Goal: Task Accomplishment & Management: Use online tool/utility

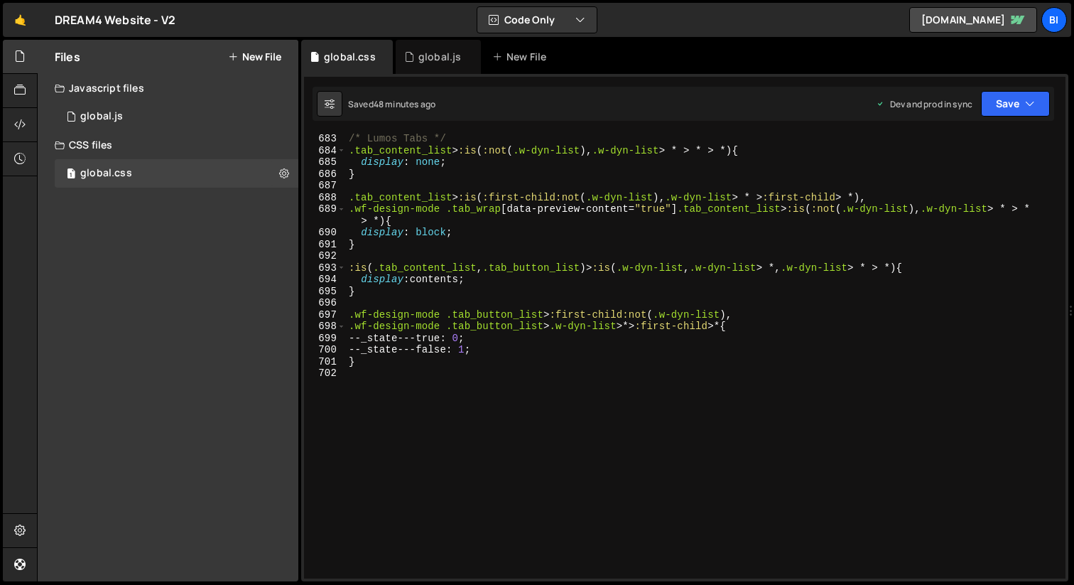
click at [403, 151] on div "/* Lumos Tabs */ .tab_content_list > :is ( :not ( .w-dyn-list ), .w-dyn-list > …" at bounding box center [703, 367] width 714 height 468
type textarea "}"
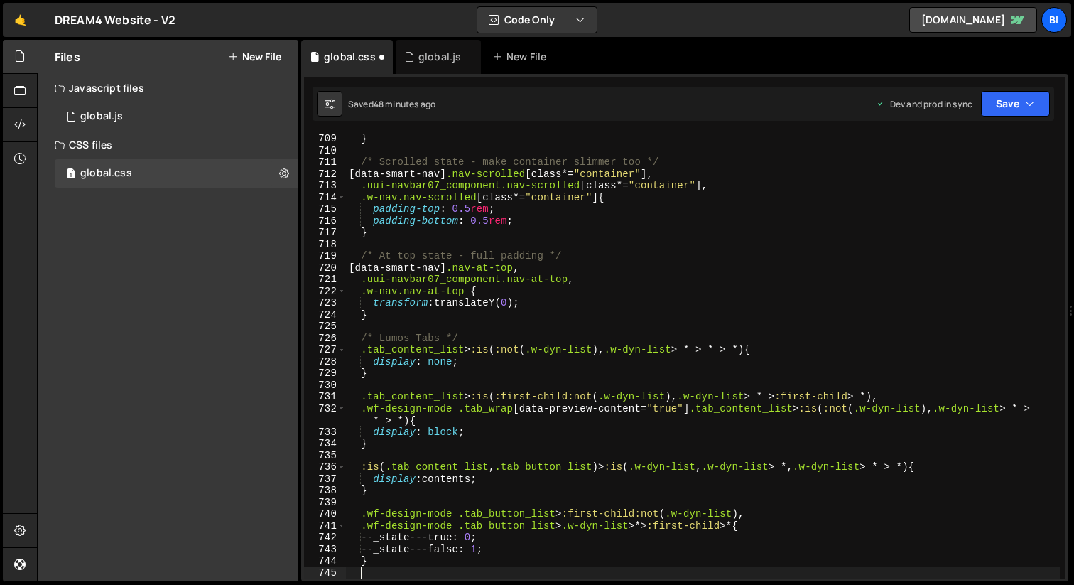
scroll to position [8372, 0]
type textarea "}"
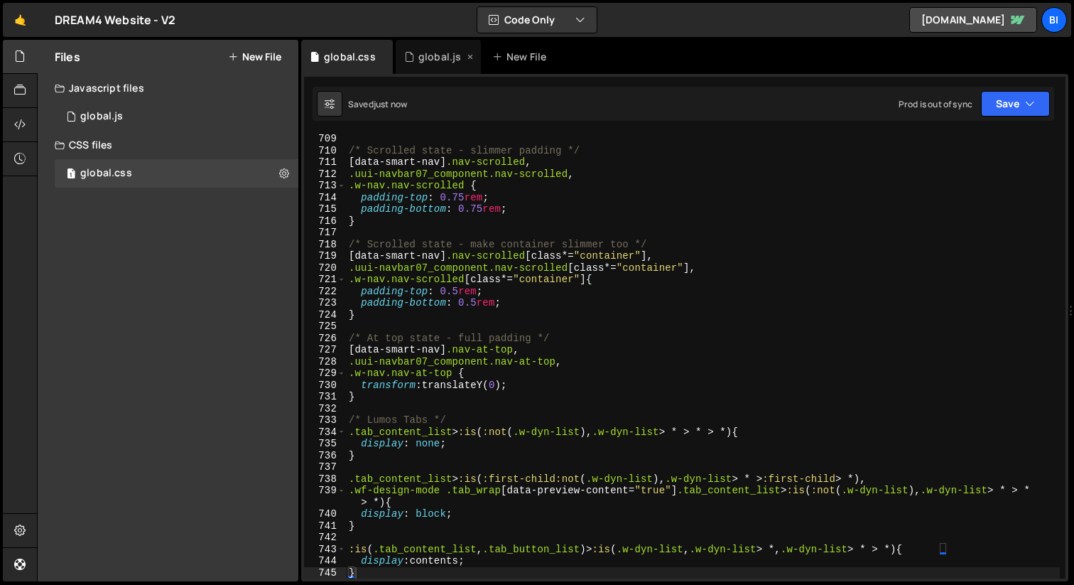
click at [432, 62] on div "global.js" at bounding box center [440, 57] width 43 height 14
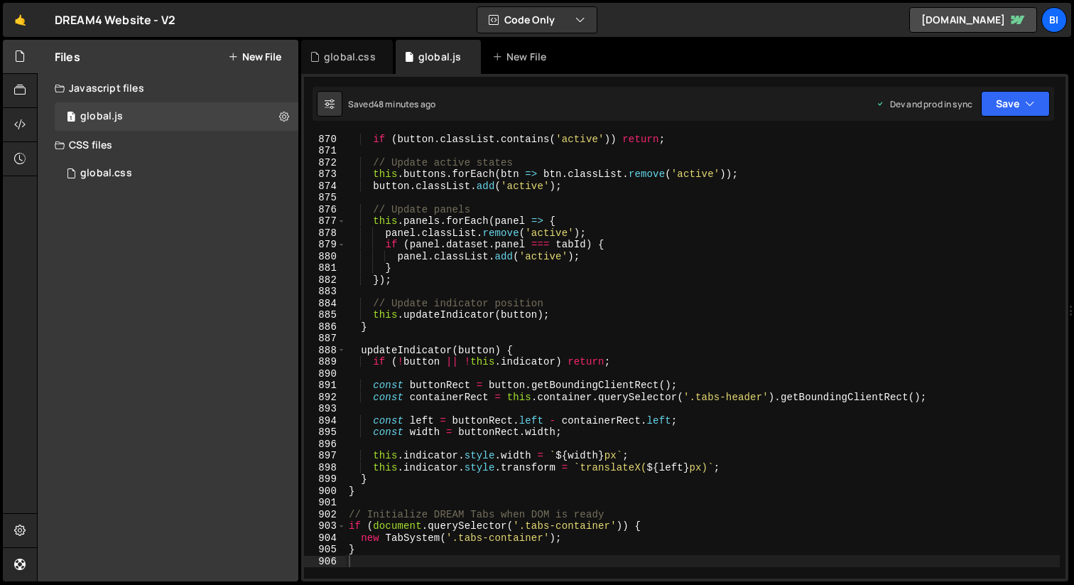
click at [506, 254] on div "if ( button . classList . contains ( 'active' )) return ; // Update active stat…" at bounding box center [703, 367] width 714 height 468
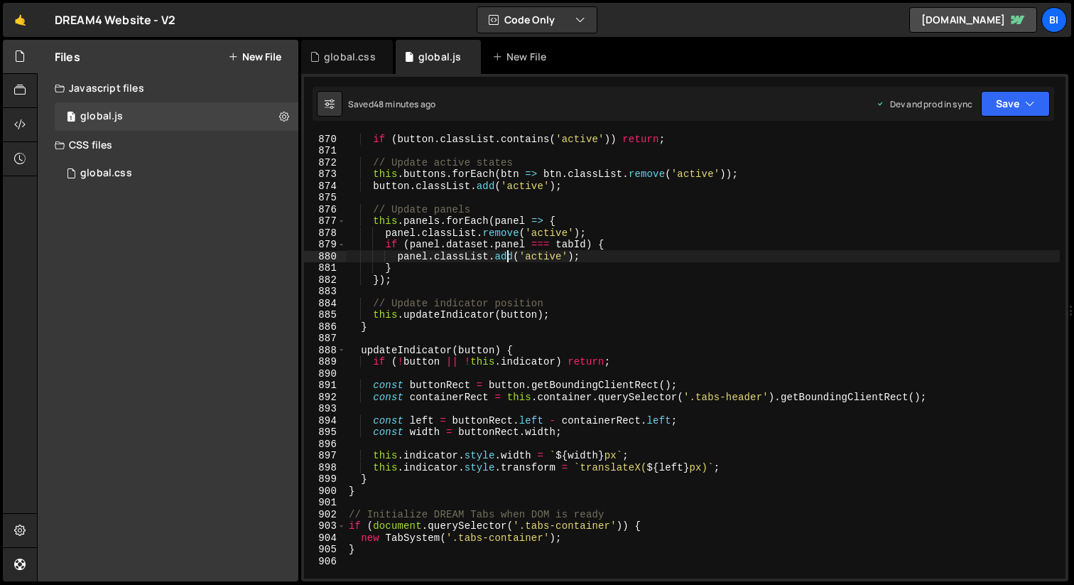
scroll to position [1653, 0]
type textarea "}"
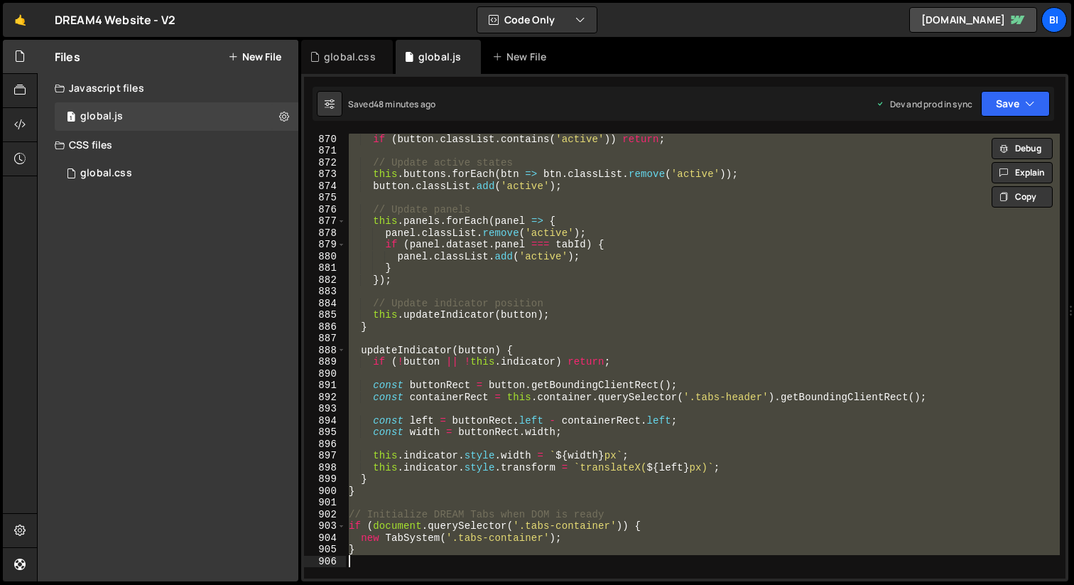
paste textarea
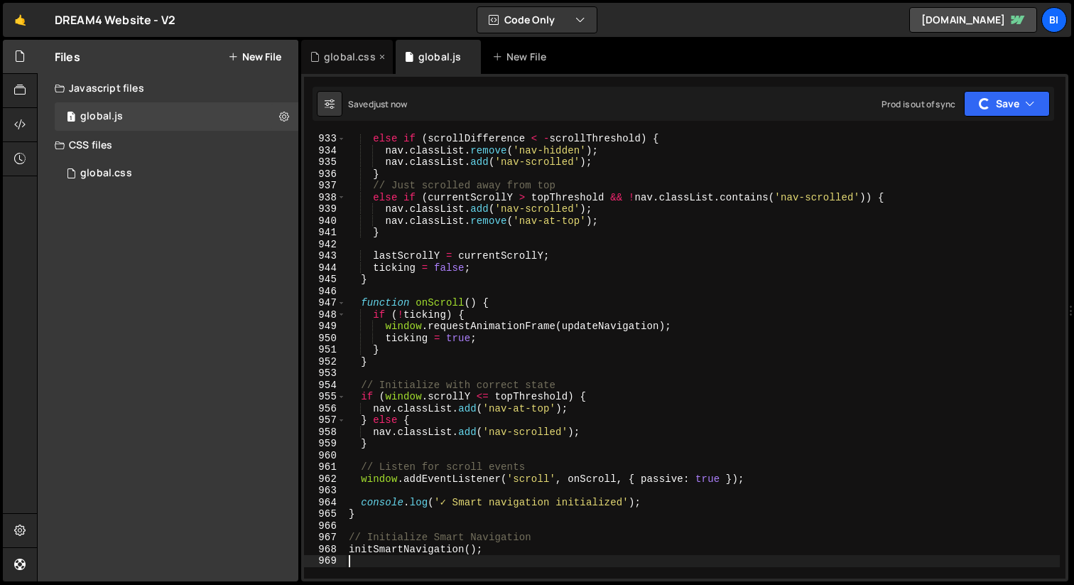
click at [339, 69] on div "global.css" at bounding box center [347, 57] width 92 height 34
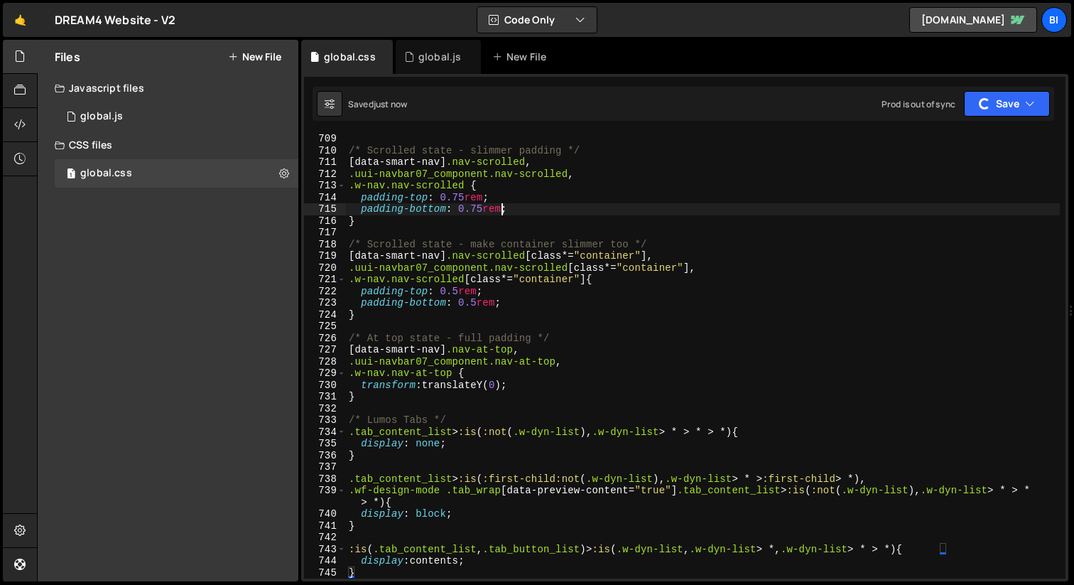
click at [503, 210] on div "/* Scrolled state - slimmer padding */ [ data-smart-nav ] .nav-scrolled , .uui-…" at bounding box center [703, 367] width 714 height 468
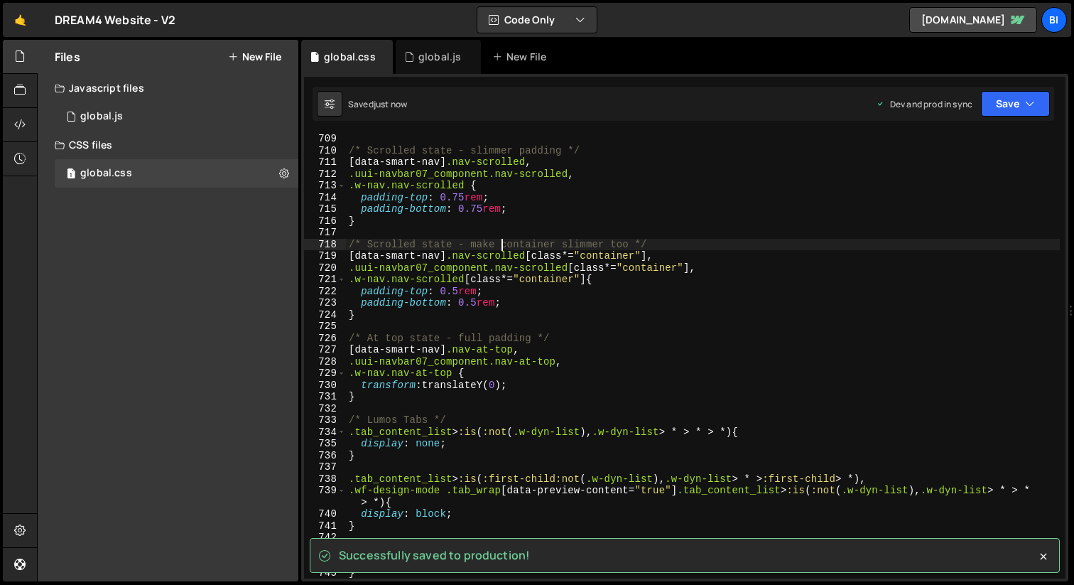
click at [505, 248] on div "/* Scrolled state - slimmer padding */ [ data-smart-nav ] .nav-scrolled , .uui-…" at bounding box center [703, 367] width 714 height 468
type textarea "/* Scrolled state - make container slimmer too */"
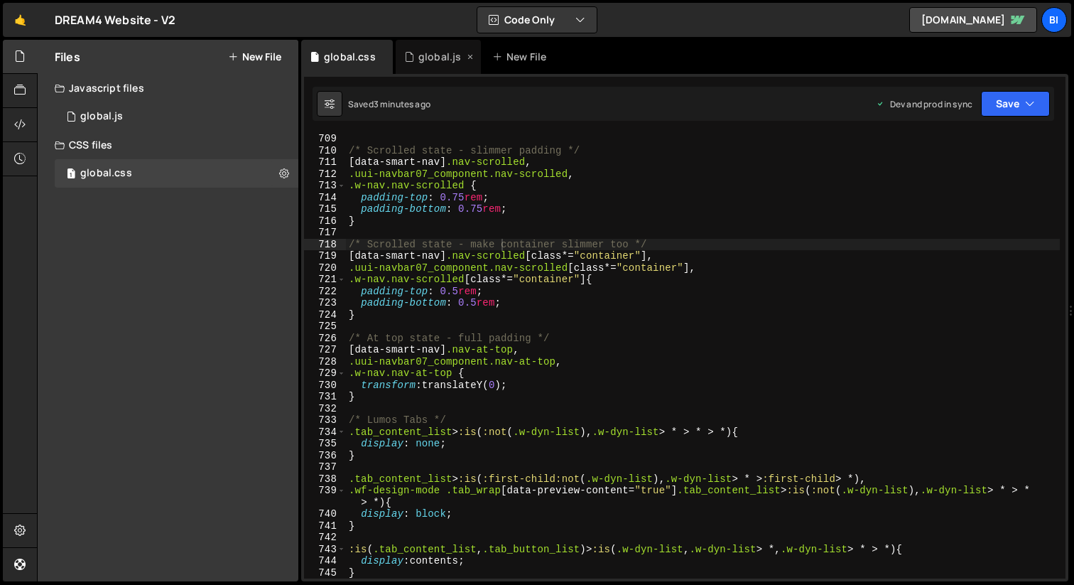
click at [423, 48] on div "global.js" at bounding box center [438, 57] width 85 height 34
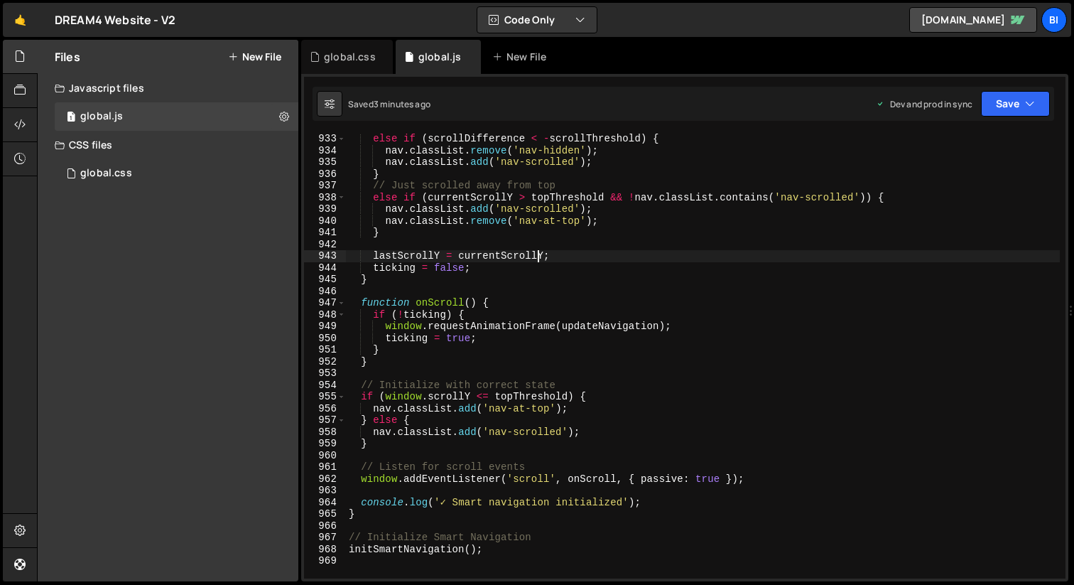
click at [537, 251] on div "else if ( scrollDifference < - scrollThreshold ) { nav . classList . remove ( '…" at bounding box center [703, 367] width 714 height 468
type textarea "initSmartNavigation();"
paste textarea
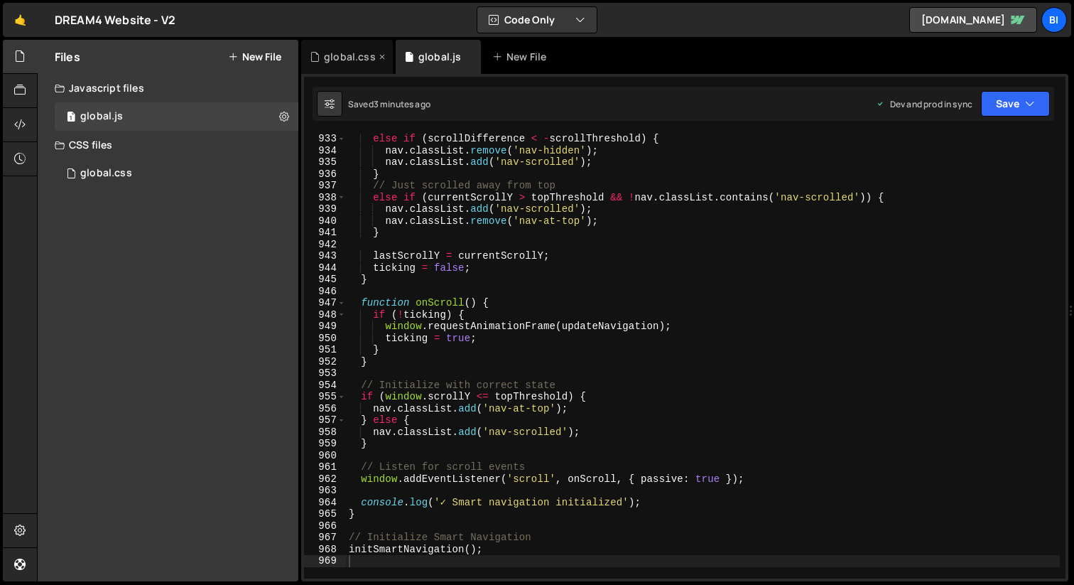
click at [332, 63] on div "global.css" at bounding box center [350, 57] width 52 height 14
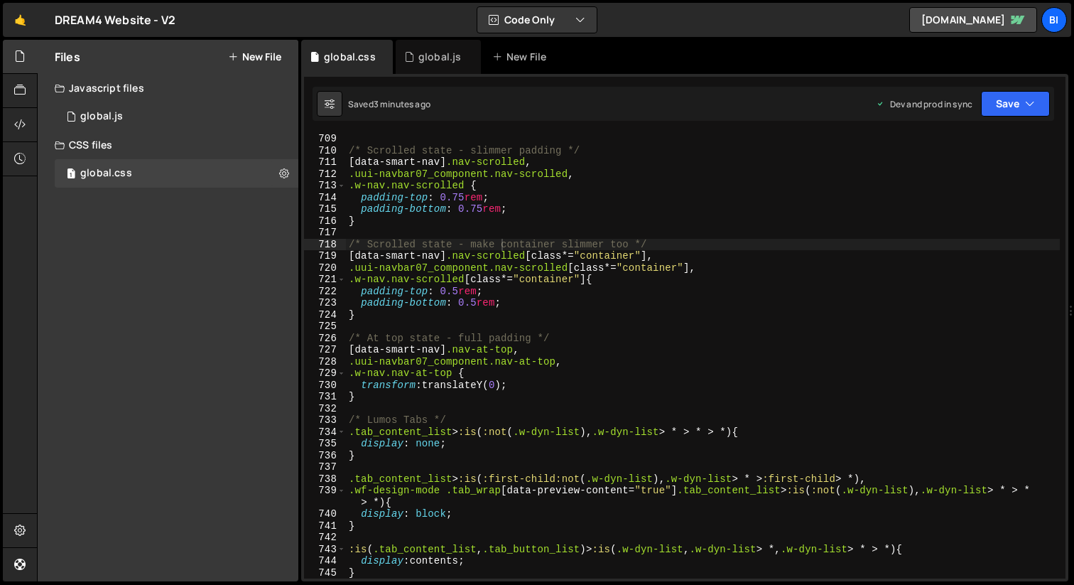
click at [430, 232] on div "/* Scrolled state - slimmer padding */ [ data-smart-nav ] .nav-scrolled , .uui-…" at bounding box center [703, 367] width 714 height 468
type textarea "}"
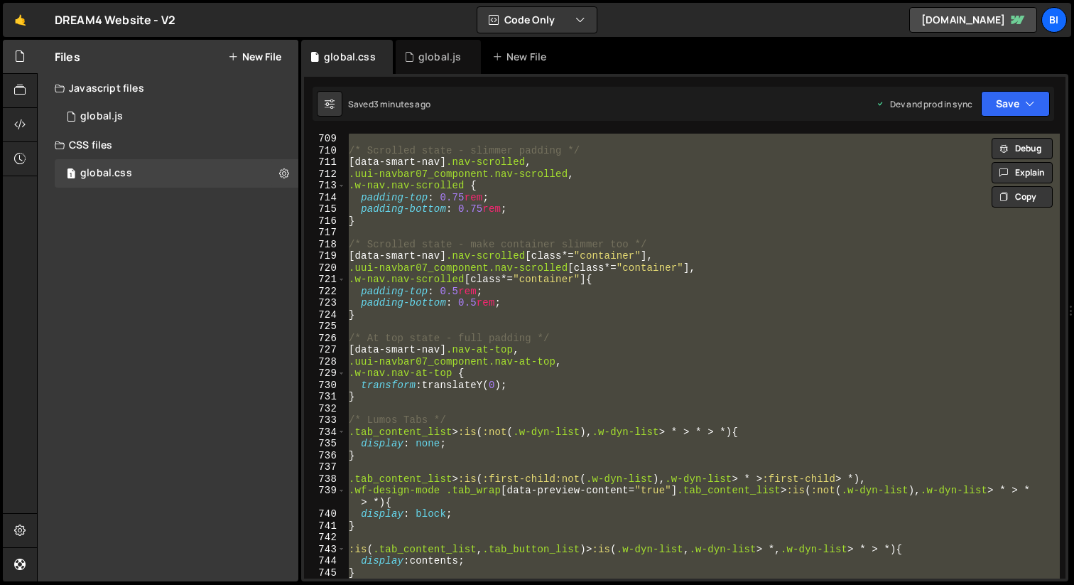
paste textarea
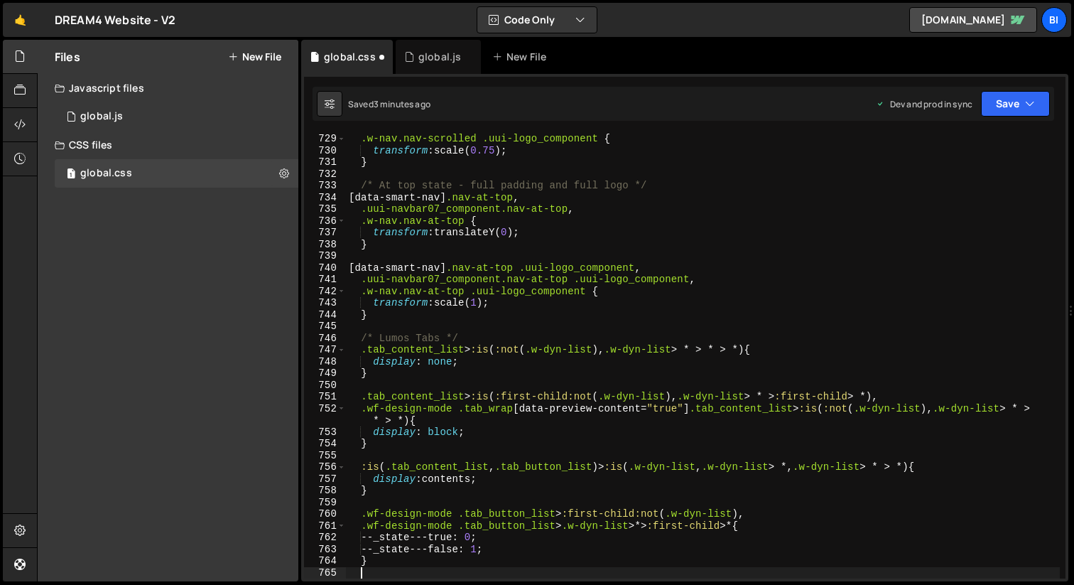
type textarea "}"
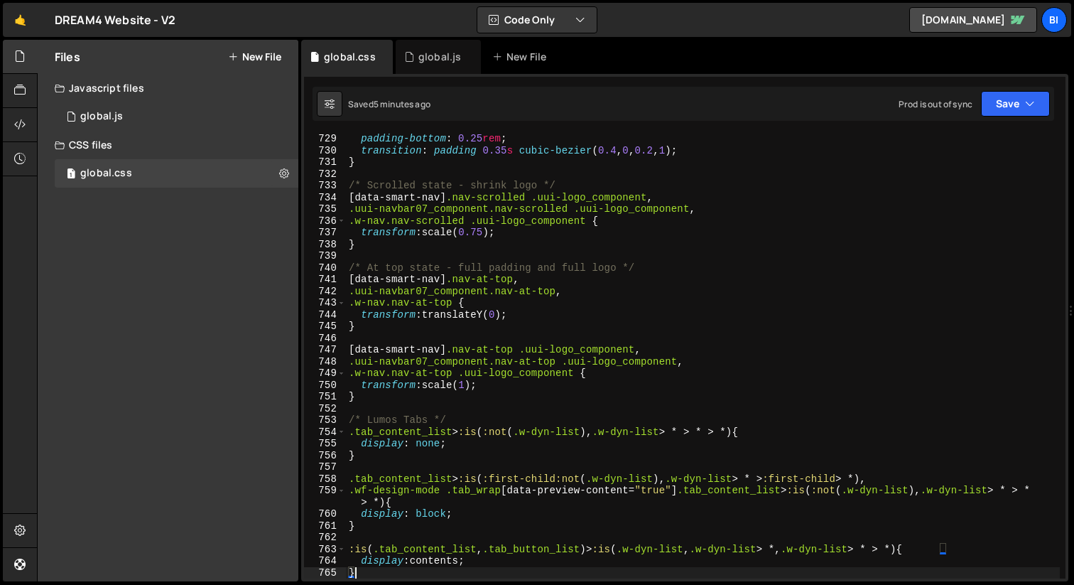
click at [490, 170] on div "padding-bottom : 0.25 rem ; transition : padding 0.35 s cubic-bezier ( 0.4 , 0 …" at bounding box center [703, 367] width 714 height 468
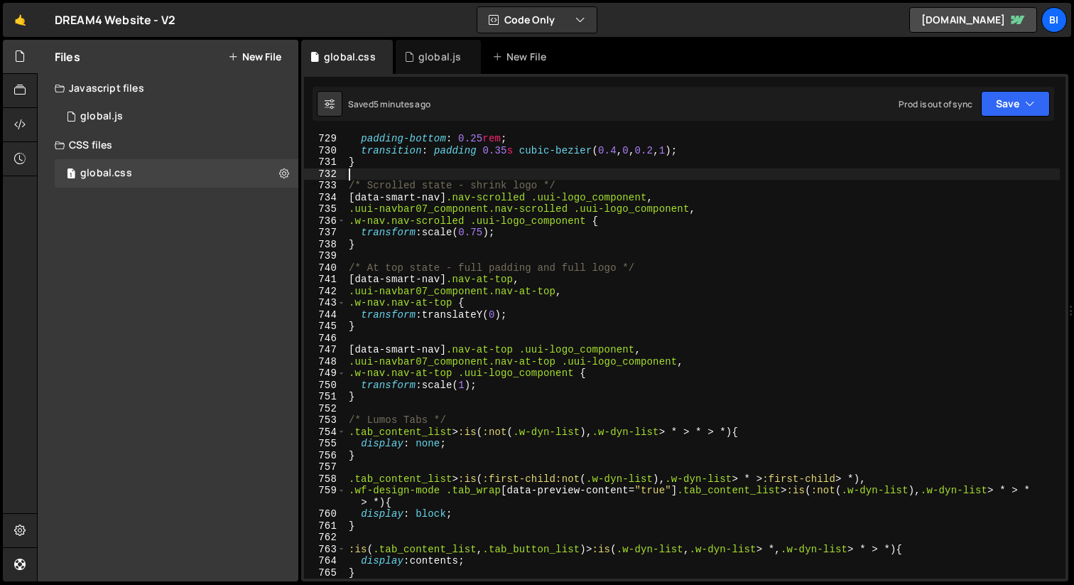
type textarea "}"
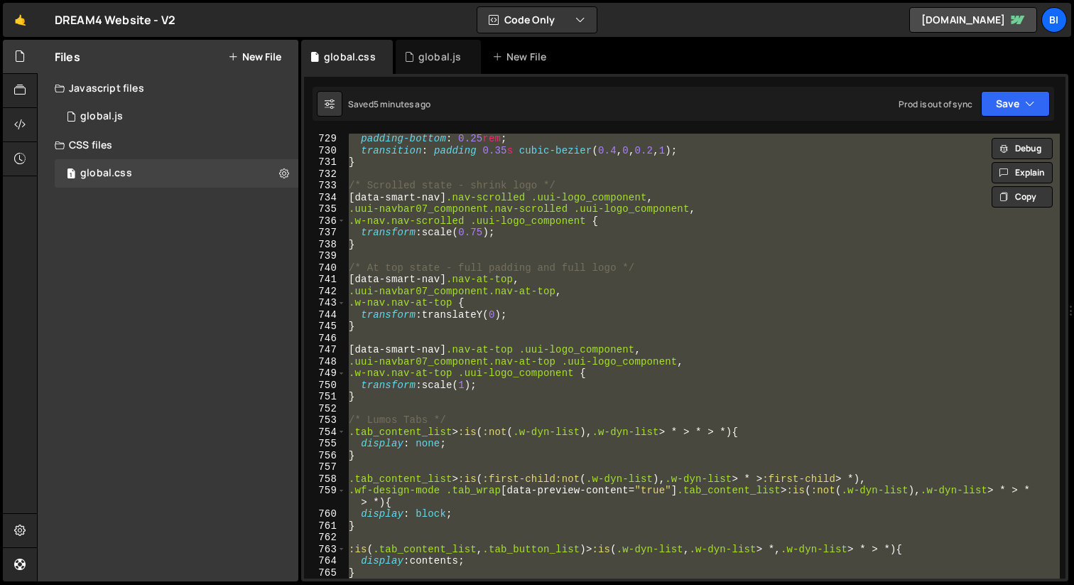
paste textarea
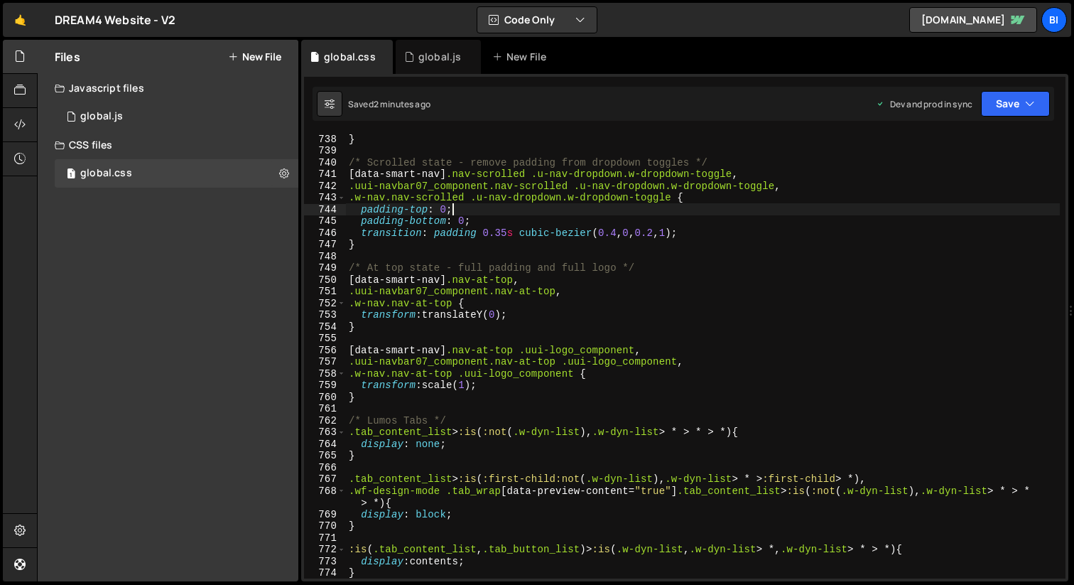
click at [455, 209] on div "} /* Scrolled state - remove padding from dropdown toggles */ [ data-smart-nav …" at bounding box center [703, 367] width 714 height 468
type textarea "}"
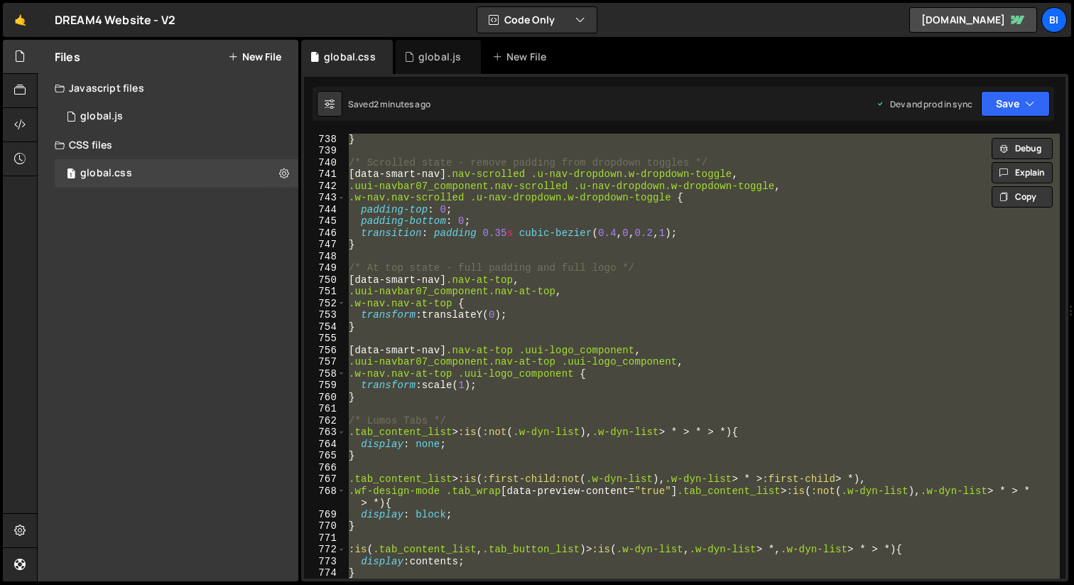
paste textarea
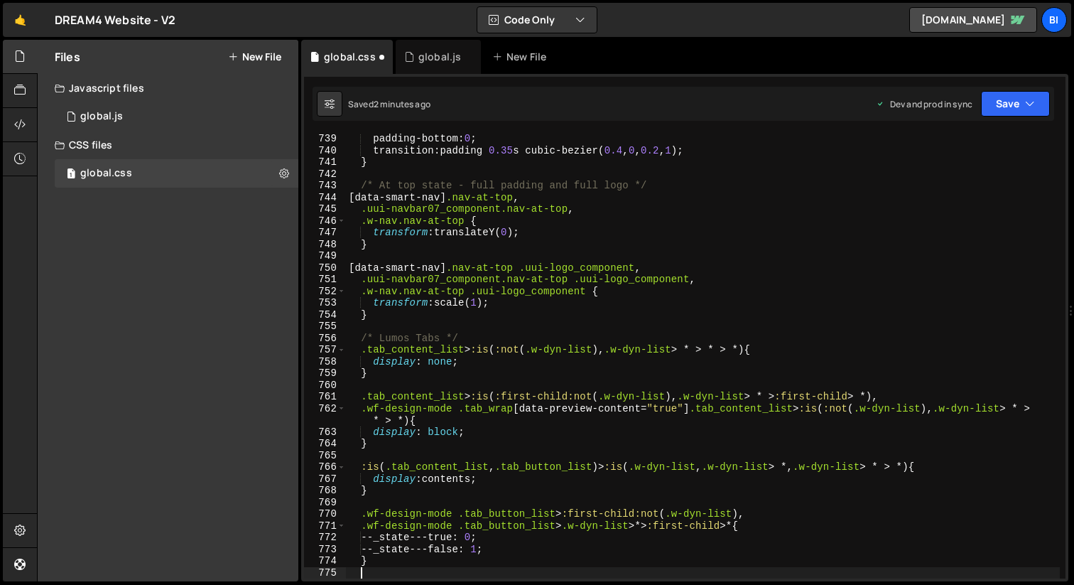
scroll to position [8724, 0]
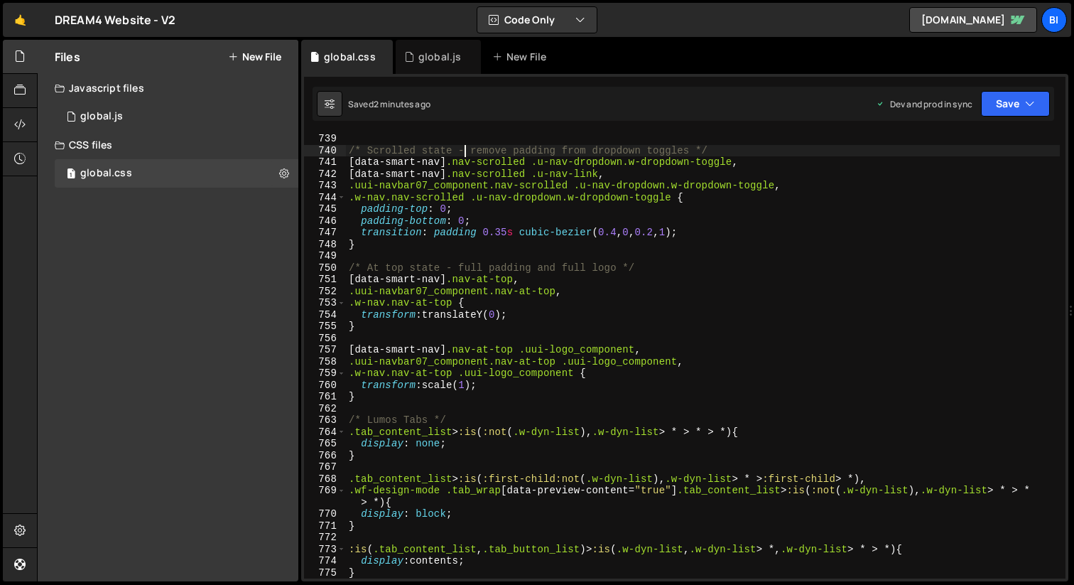
click at [463, 152] on div "/* Scrolled state - remove padding from dropdown toggles */ [ data-smart-nav ] …" at bounding box center [703, 367] width 714 height 468
type textarea "}"
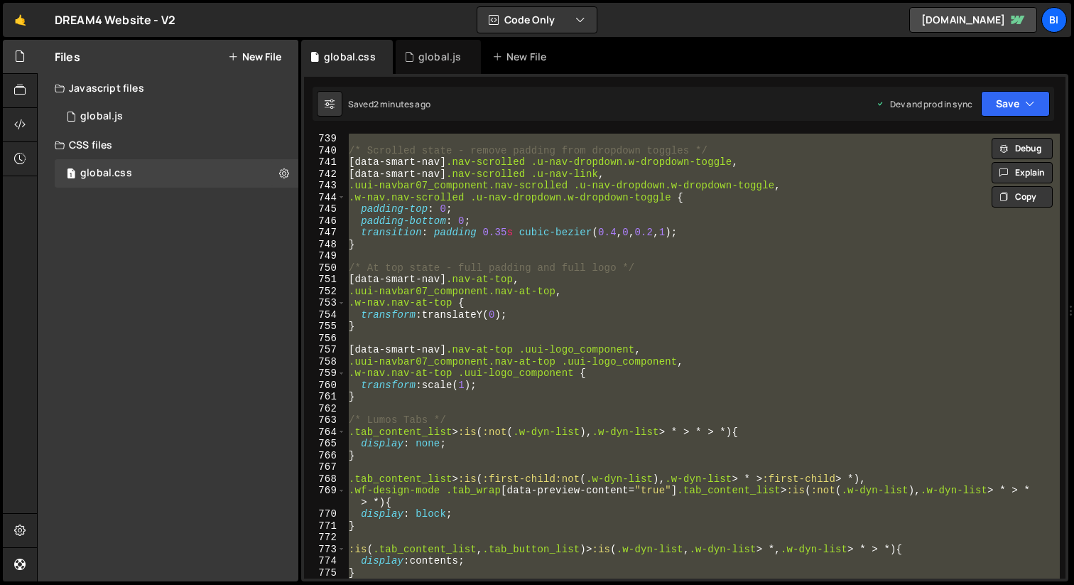
paste textarea
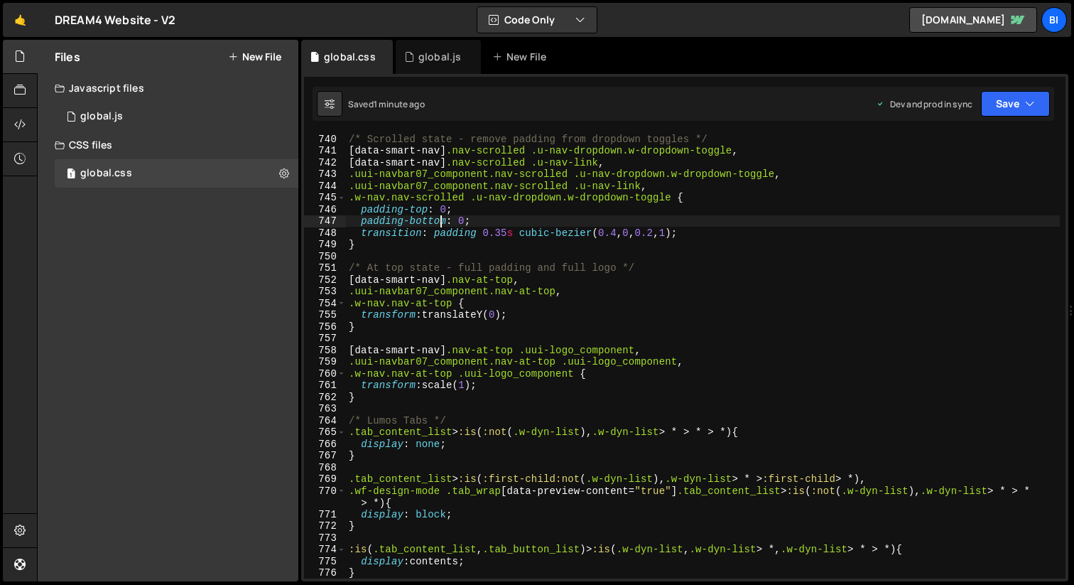
click at [443, 222] on div "/* Scrolled state - remove padding from dropdown toggles */ [ data-smart-nav ] …" at bounding box center [703, 367] width 714 height 468
type textarea "}"
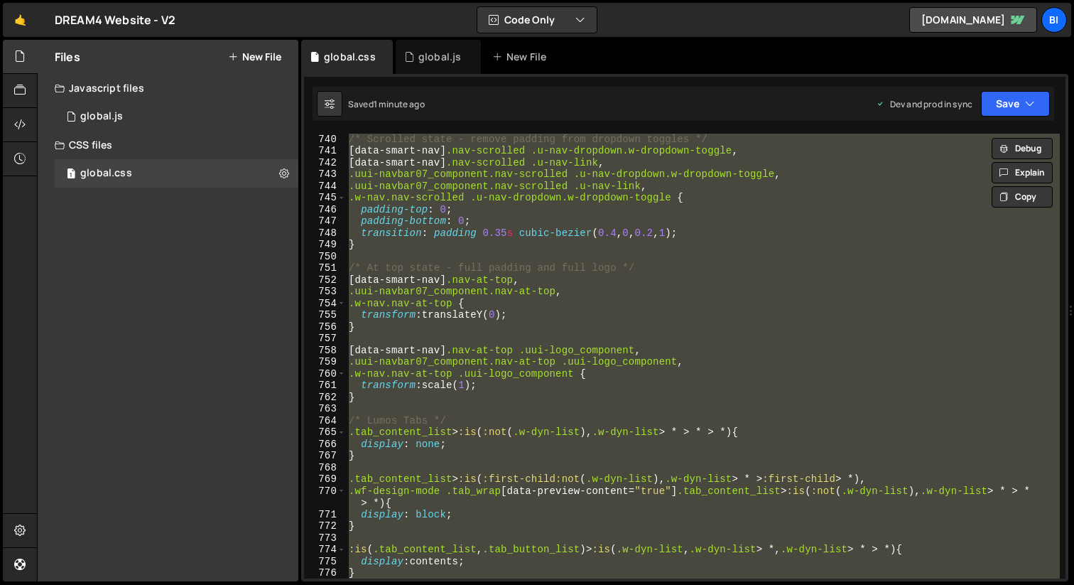
paste textarea
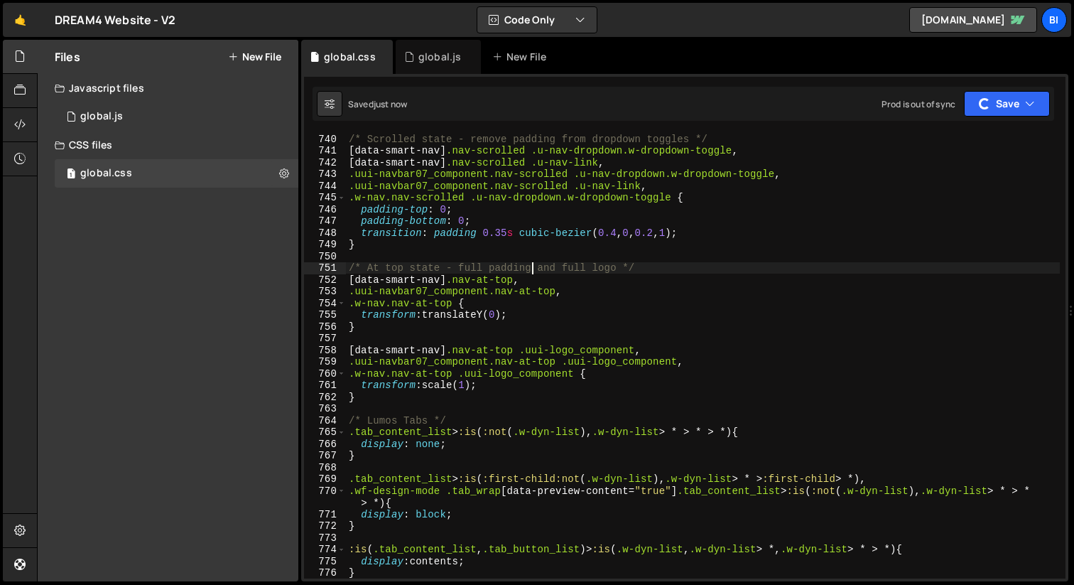
click at [531, 267] on div "/* Scrolled state - remove padding from dropdown toggles */ [ data-smart-nav ] …" at bounding box center [703, 367] width 714 height 468
type textarea "/* At top state - full padding and full logo */"
